Goal: Task Accomplishment & Management: Use online tool/utility

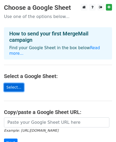
click at [9, 85] on link "Select..." at bounding box center [14, 88] width 20 height 8
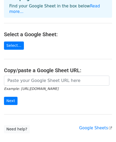
scroll to position [53, 0]
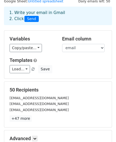
scroll to position [80, 0]
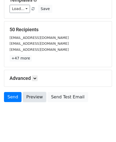
click at [32, 99] on link "Preview" at bounding box center [34, 97] width 23 height 10
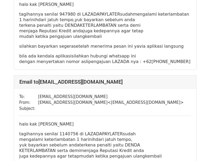
scroll to position [477, 0]
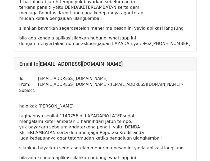
click at [169, 113] on p "tagihannya senilai 1140756 di LAZADA PAYLATER sudah mengalami keterlambatan 1 h…" at bounding box center [105, 127] width 172 height 28
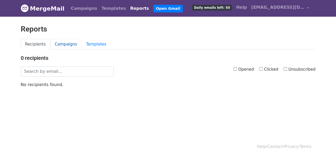
click at [68, 45] on link "Campaigns" at bounding box center [65, 44] width 31 height 11
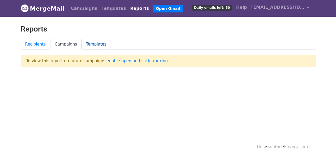
click at [90, 42] on link "Templates" at bounding box center [95, 44] width 29 height 11
click at [41, 44] on link "Recipients" at bounding box center [36, 44] width 30 height 11
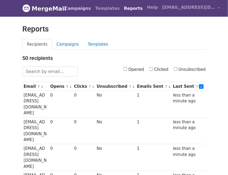
click at [69, 9] on link "Campaigns" at bounding box center [77, 8] width 31 height 11
click at [70, 9] on link "Campaigns" at bounding box center [77, 8] width 31 height 11
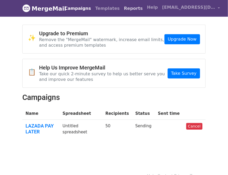
click at [122, 11] on link "Reports" at bounding box center [133, 8] width 23 height 11
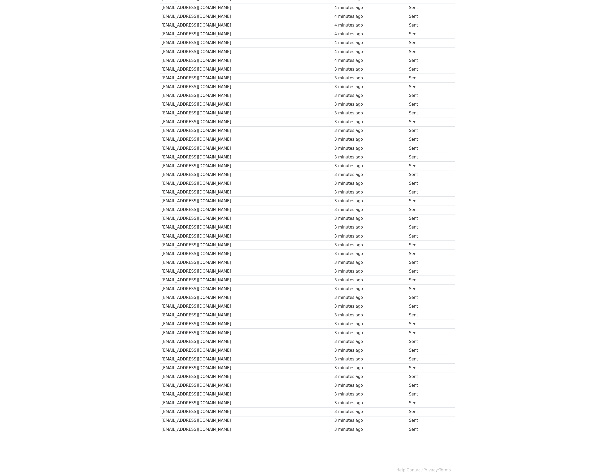
scroll to position [116, 0]
